Goal: Check status: Check status

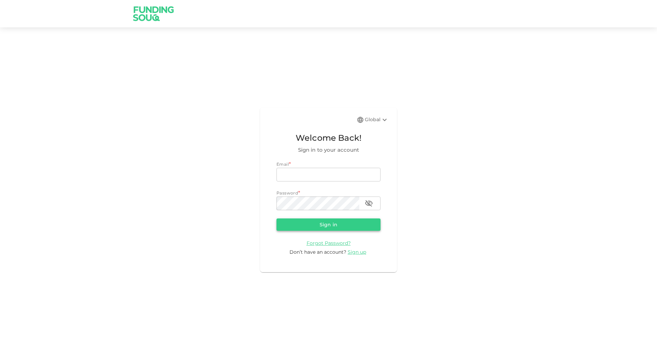
type input "[EMAIL_ADDRESS][DOMAIN_NAME]"
click at [326, 222] on button "Sign in" at bounding box center [329, 224] width 104 height 12
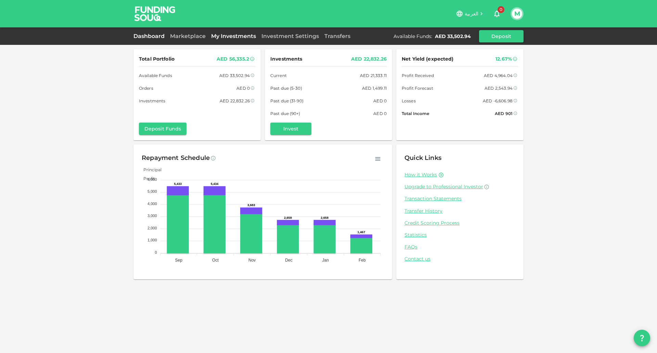
click at [227, 35] on link "My Investments" at bounding box center [233, 36] width 50 height 7
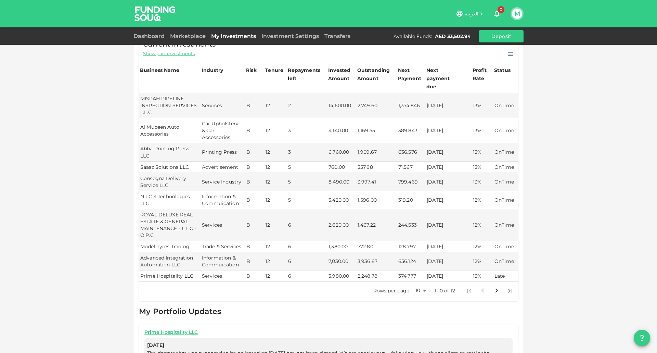
scroll to position [68, 0]
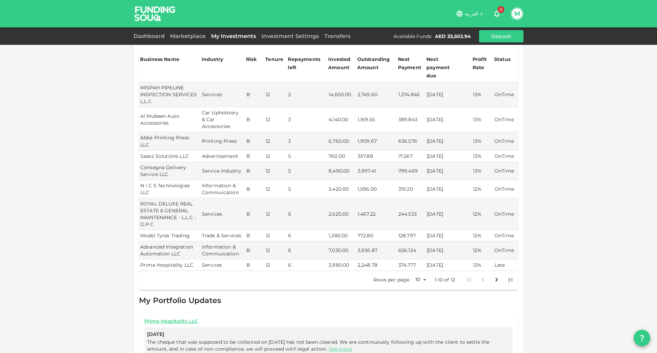
drag, startPoint x: 446, startPoint y: 250, endPoint x: 405, endPoint y: 249, distance: 41.1
click at [405, 259] on tr "Prime Hospitality LLC Services B 12 6 3,980.00 2,248.78 374.777 [DATE] 13% Late" at bounding box center [328, 264] width 379 height 11
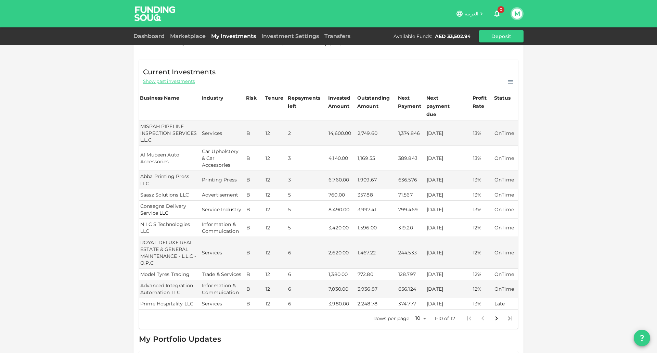
scroll to position [16, 0]
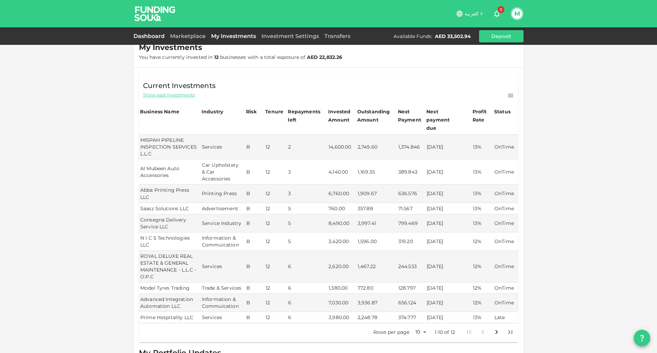
click at [159, 38] on link "Dashboard" at bounding box center [150, 36] width 34 height 7
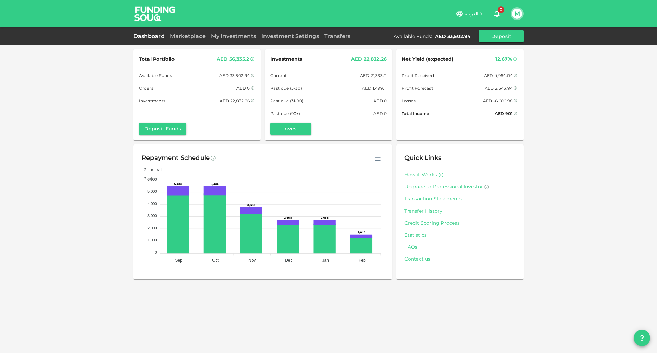
click at [178, 40] on div "Dashboard Marketplace My Investments Investment Settings Transfers Available Fu…" at bounding box center [328, 36] width 390 height 12
click at [181, 38] on link "Marketplace" at bounding box center [187, 36] width 41 height 7
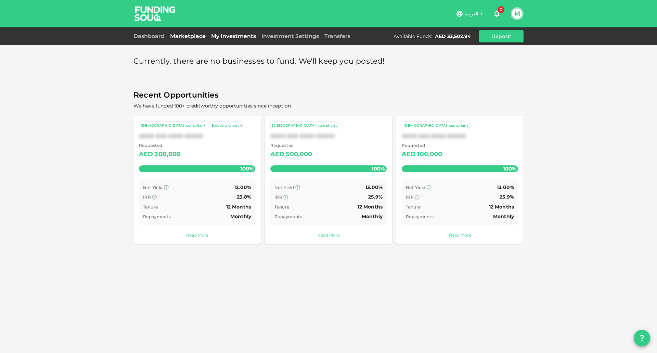
click at [216, 35] on link "My Investments" at bounding box center [233, 36] width 50 height 7
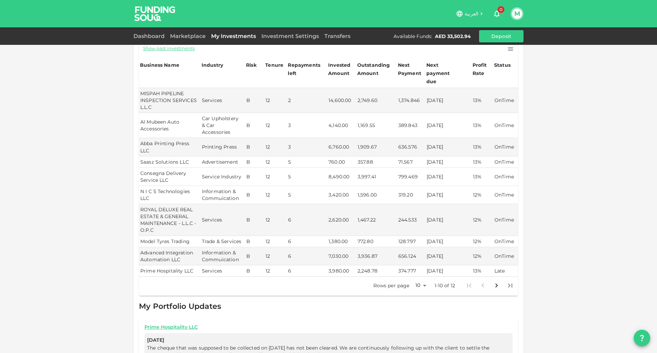
scroll to position [68, 0]
